Goal: Task Accomplishment & Management: Use online tool/utility

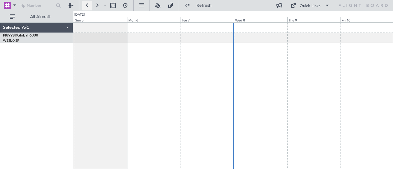
click at [86, 4] on button at bounding box center [87, 6] width 10 height 10
click at [107, 38] on div at bounding box center [233, 38] width 320 height 10
click at [91, 6] on button at bounding box center [87, 6] width 10 height 10
click at [87, 6] on button at bounding box center [87, 6] width 10 height 10
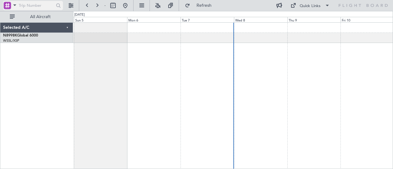
click at [39, 8] on input "text" at bounding box center [36, 5] width 35 height 9
type input "538252"
